Goal: Information Seeking & Learning: Learn about a topic

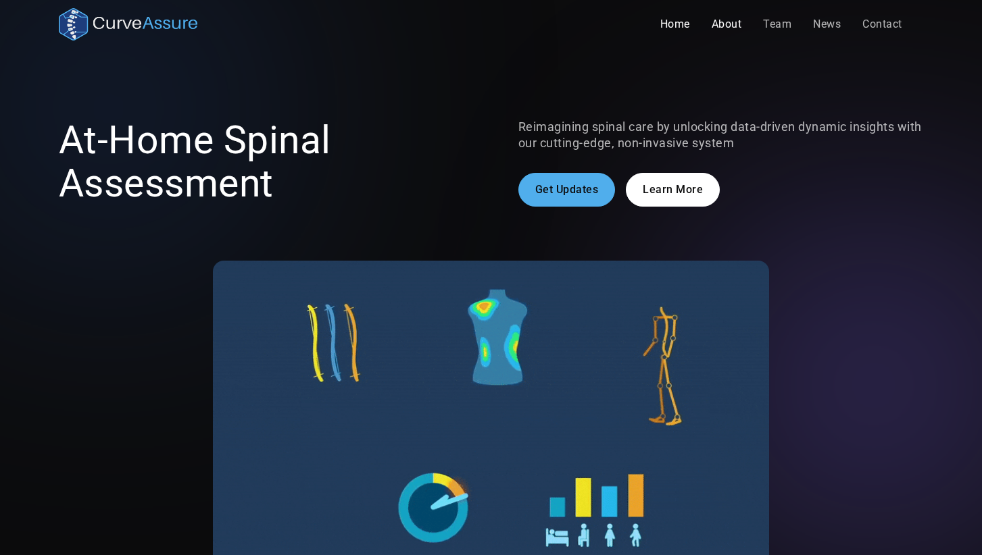
click at [722, 31] on link "About" at bounding box center [727, 24] width 52 height 27
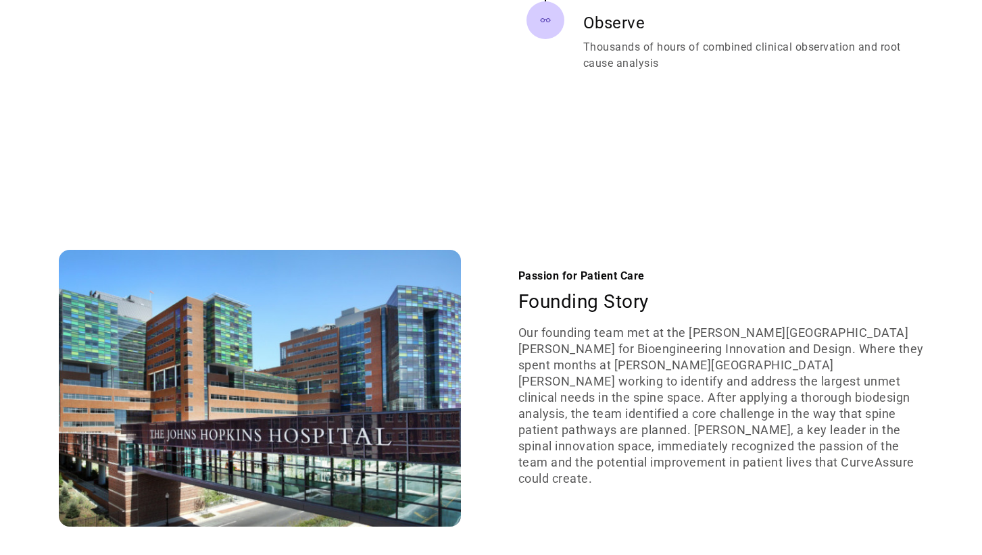
scroll to position [1187, 0]
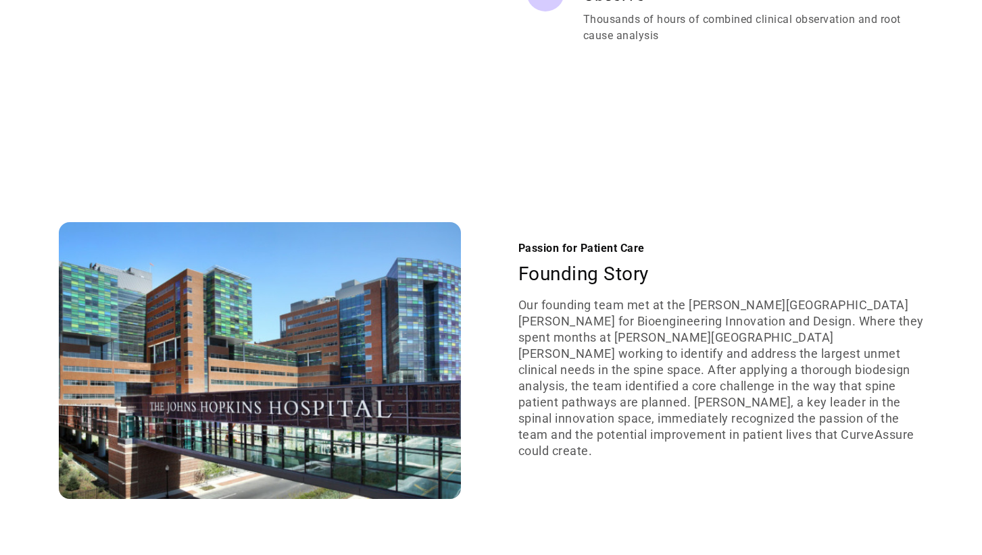
click at [678, 320] on p "Our founding team met at the [PERSON_NAME][GEOGRAPHIC_DATA][PERSON_NAME] for Bi…" at bounding box center [720, 378] width 405 height 162
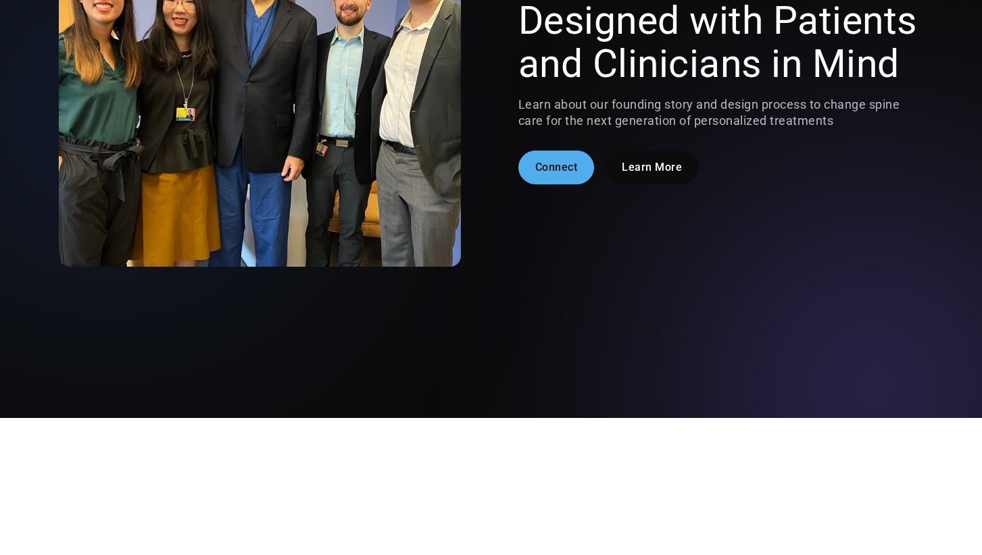
scroll to position [0, 0]
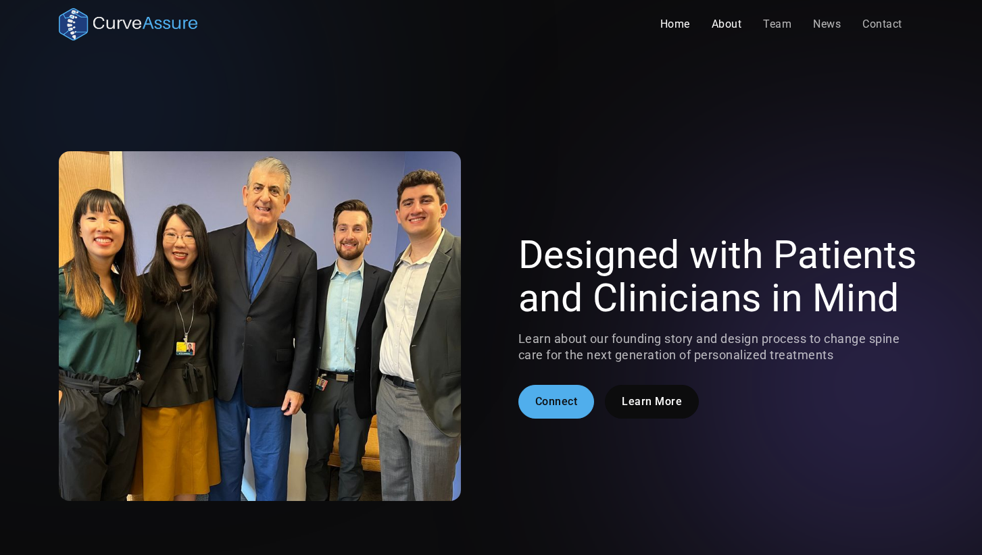
click at [670, 24] on link "Home" at bounding box center [674, 24] width 51 height 27
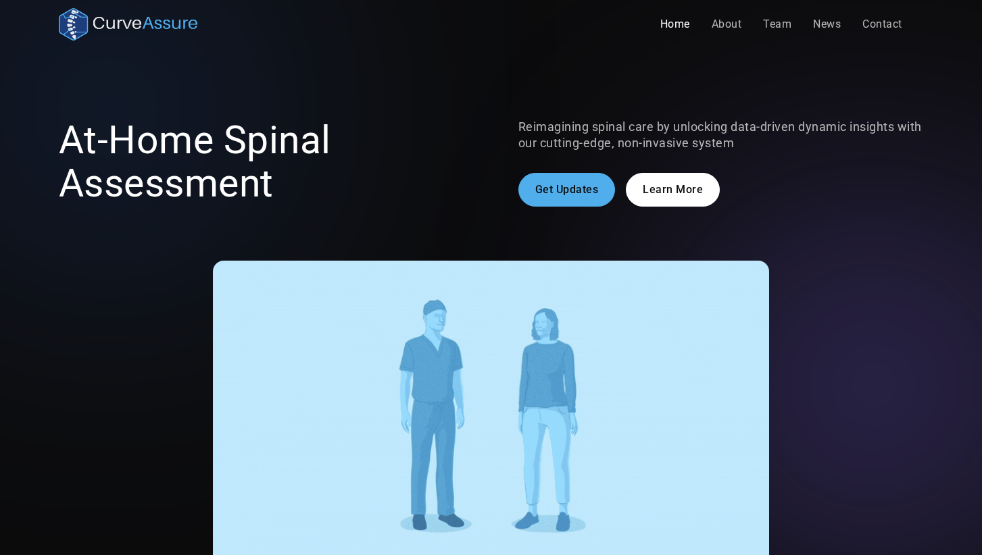
click at [699, 184] on link "Learn More" at bounding box center [673, 190] width 94 height 34
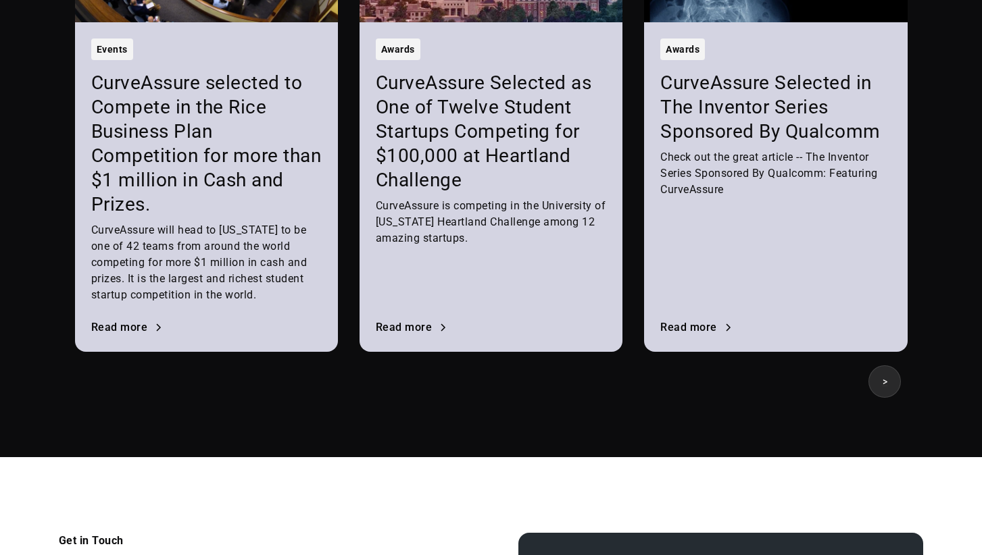
scroll to position [1885, 0]
